Goal: Obtain resource: Obtain resource

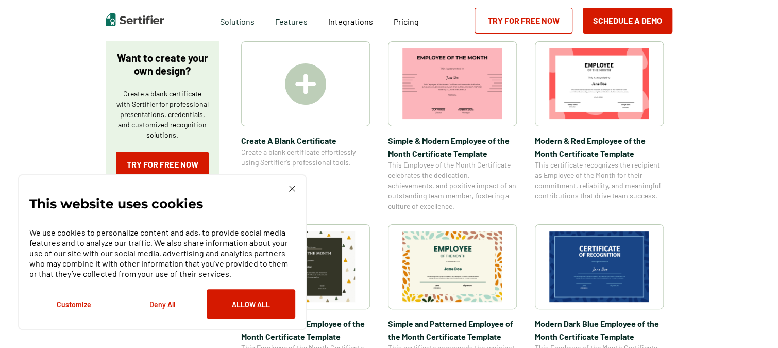
scroll to position [341, 0]
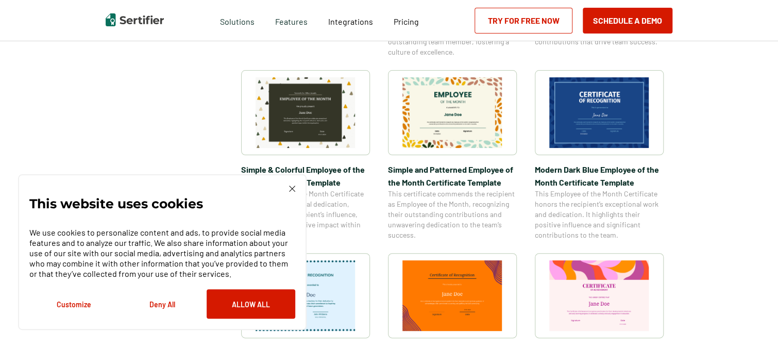
click at [624, 285] on img at bounding box center [599, 295] width 100 height 71
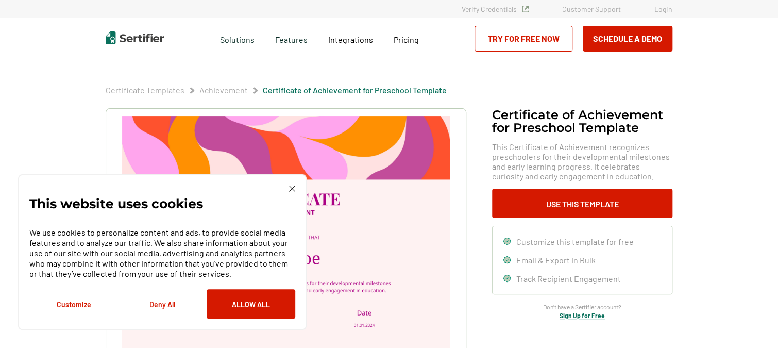
click at [292, 188] on img at bounding box center [292, 189] width 6 height 6
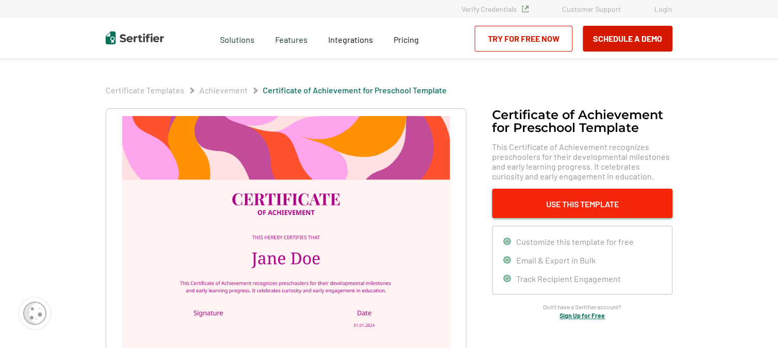
click at [545, 207] on button "Use This Template" at bounding box center [582, 203] width 180 height 29
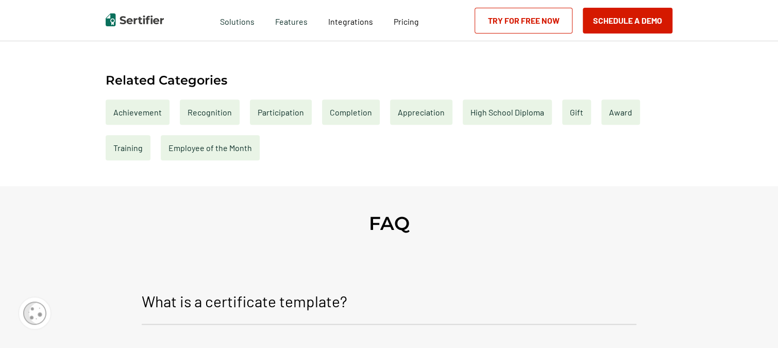
scroll to position [464, 0]
click at [211, 116] on div "Recognition" at bounding box center [210, 112] width 60 height 25
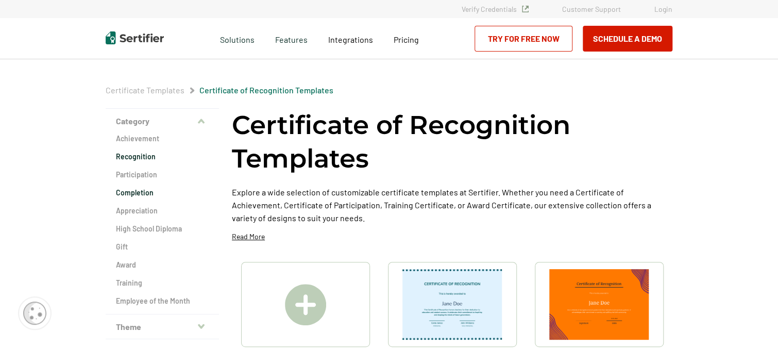
click at [126, 191] on h2 "Completion" at bounding box center [162, 193] width 93 height 10
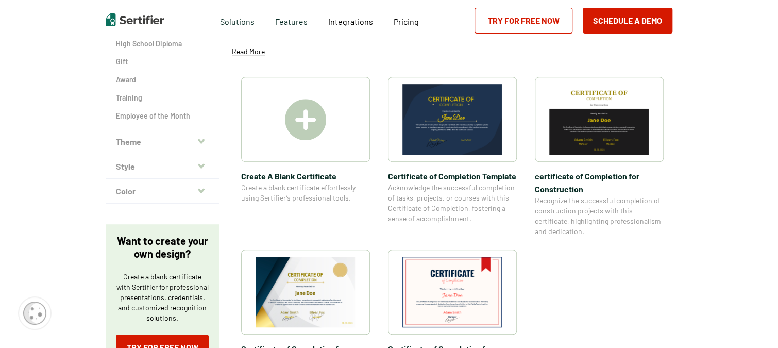
scroll to position [194, 0]
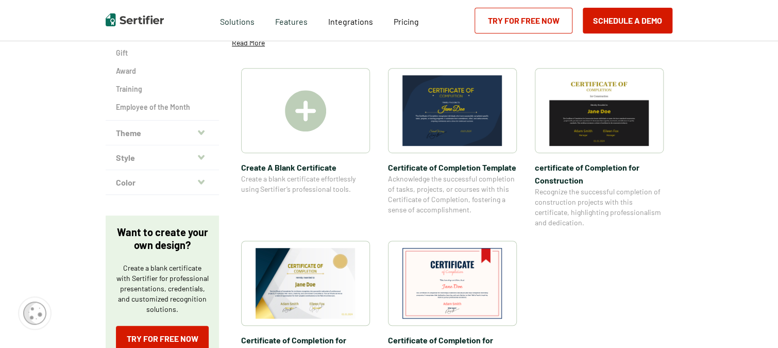
click at [460, 124] on img at bounding box center [453, 110] width 100 height 71
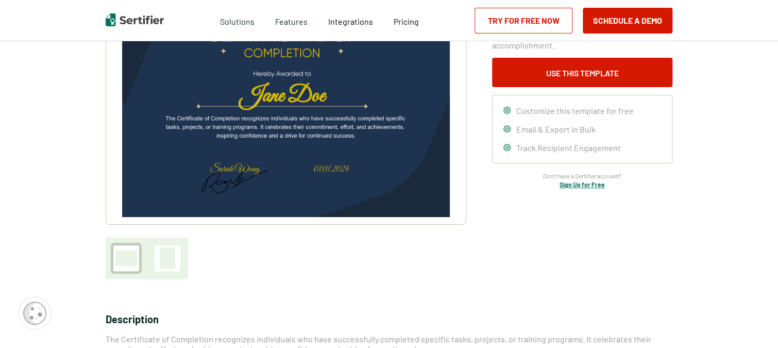
scroll to position [131, 0]
